Goal: Navigation & Orientation: Understand site structure

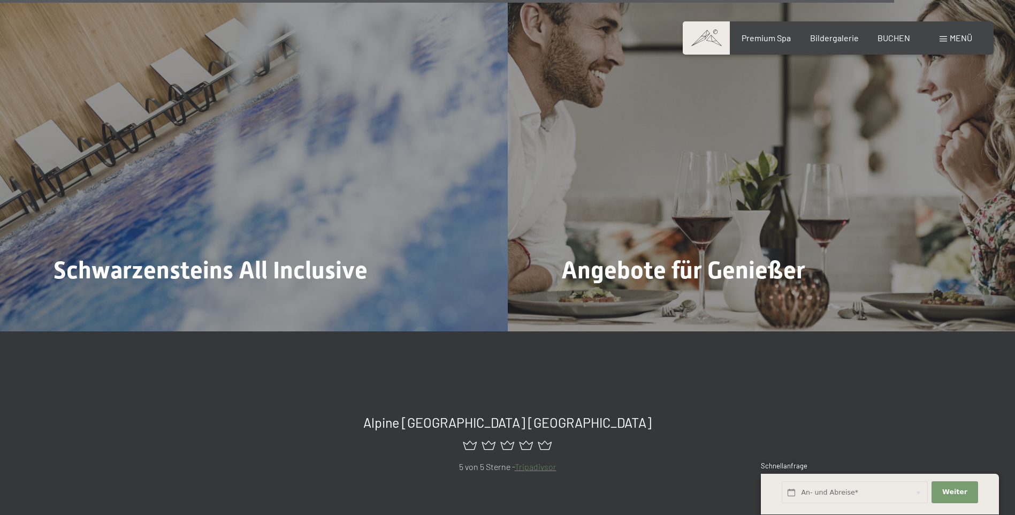
scroll to position [4794, 0]
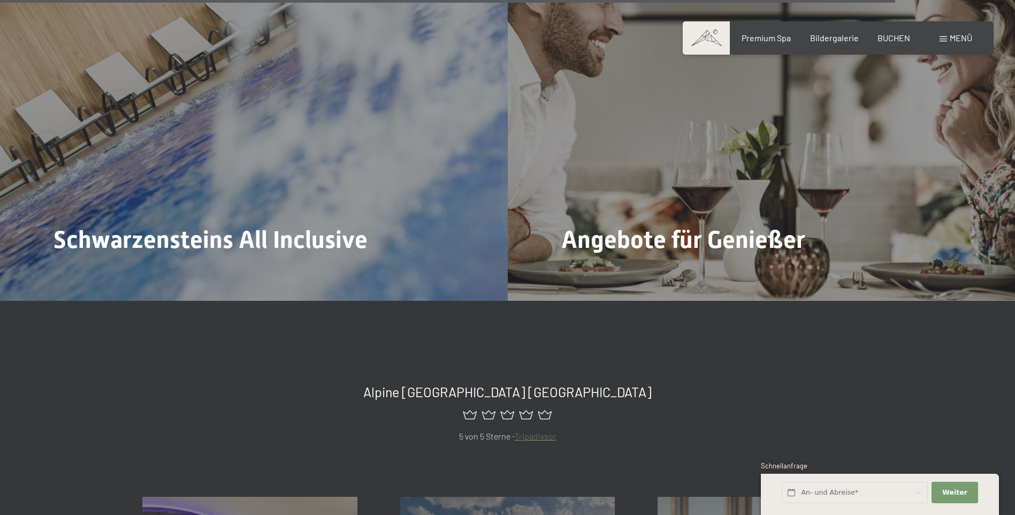
drag, startPoint x: 548, startPoint y: 366, endPoint x: 549, endPoint y: 359, distance: 7.1
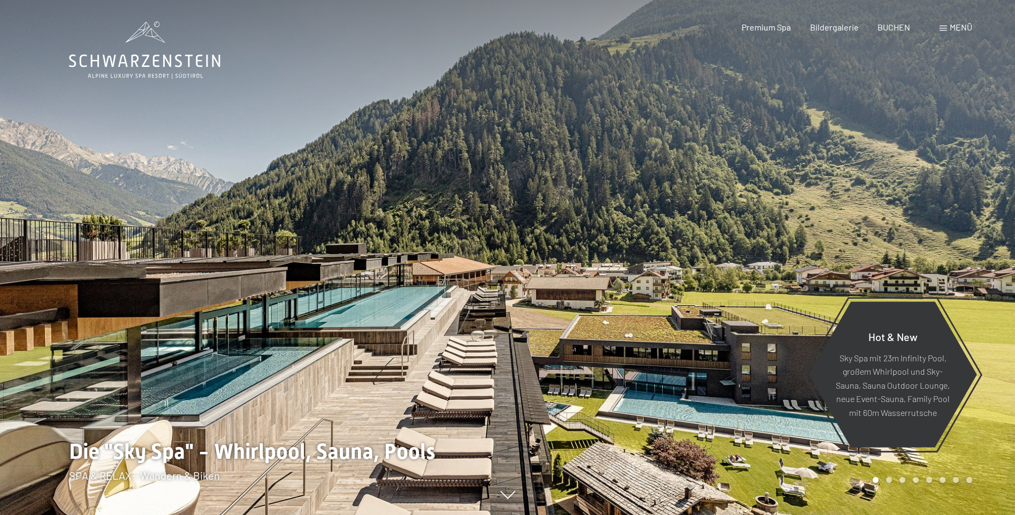
click at [144, 63] on icon at bounding box center [144, 61] width 151 height 13
